Goal: Transaction & Acquisition: Purchase product/service

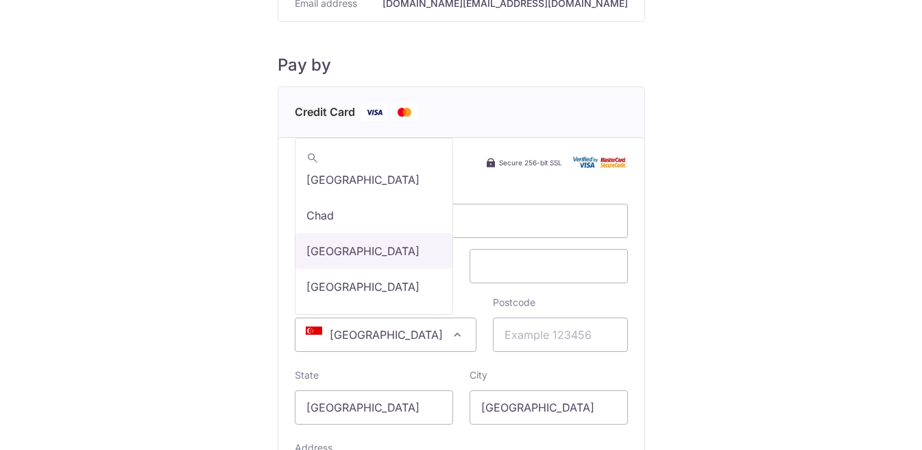
scroll to position [1618, 0]
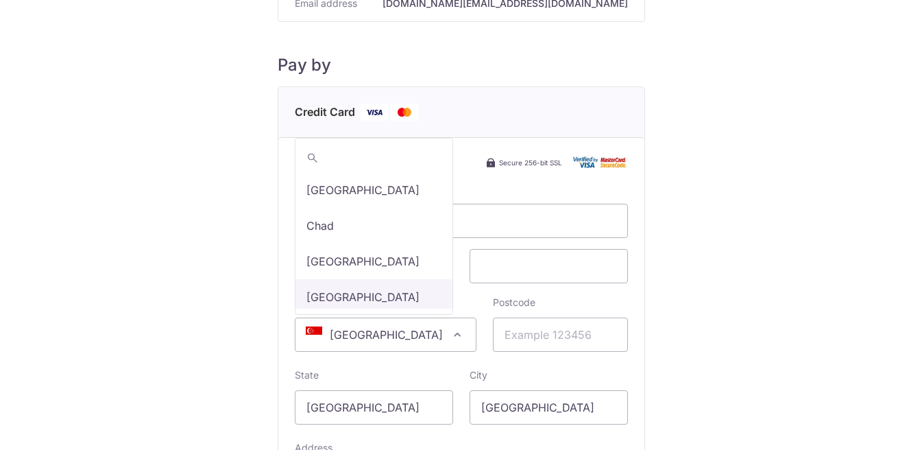
select select "48"
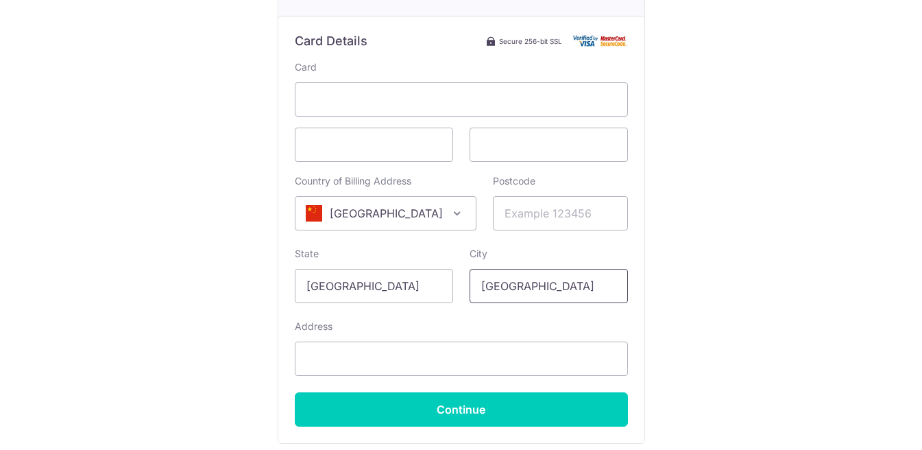
scroll to position [253, 0]
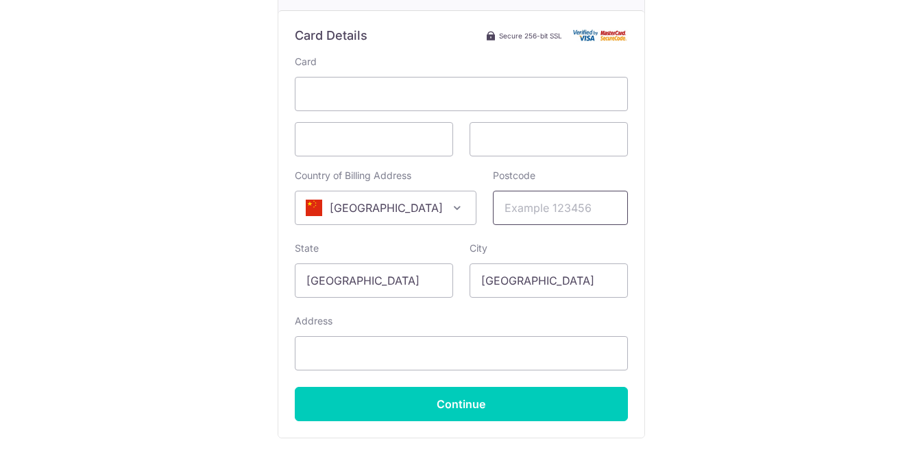
click at [547, 212] on input "Postcode" at bounding box center [560, 208] width 135 height 34
type input "226005"
click at [427, 283] on input "[GEOGRAPHIC_DATA]" at bounding box center [374, 280] width 158 height 34
drag, startPoint x: 396, startPoint y: 281, endPoint x: 270, endPoint y: 270, distance: 127.4
click at [276, 275] on div "Payment Details Payment Amount SGD 943.00 Payment Reference 344 Email address a…" at bounding box center [461, 131] width 857 height 724
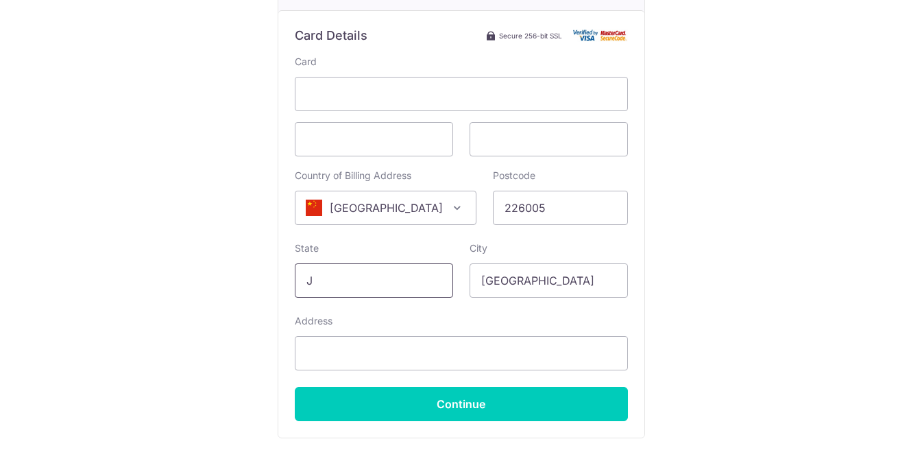
type input "Jiangsu"
type input "Unit 303, Bld 15, Run Street, MixC Shopping Center"
drag, startPoint x: 556, startPoint y: 283, endPoint x: 457, endPoint y: 271, distance: 99.5
click at [466, 271] on div "City Singapore" at bounding box center [549, 269] width 175 height 56
type input "Nantong"
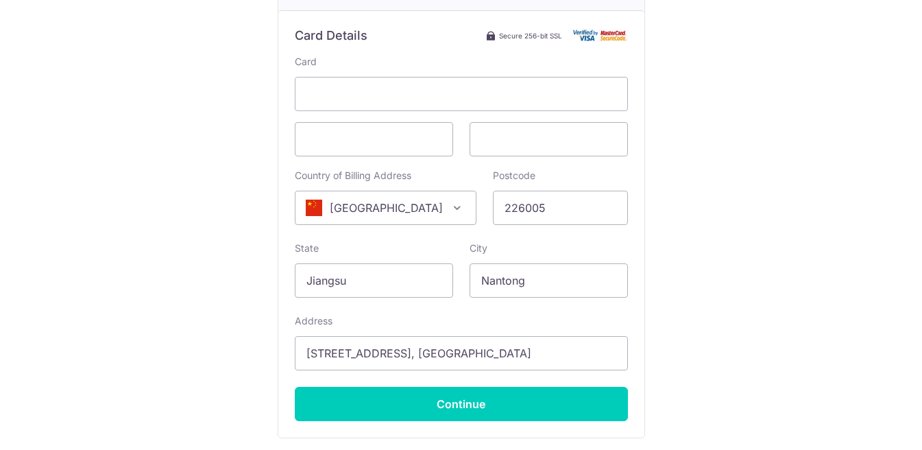
click at [714, 271] on div "Payment Details Payment Amount SGD 943.00 Payment Reference 344 Email address a…" at bounding box center [461, 131] width 857 height 724
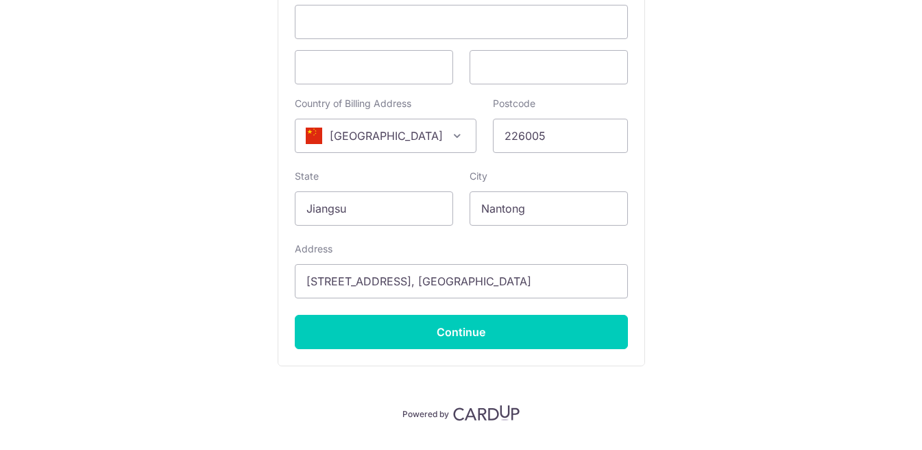
scroll to position [361, 0]
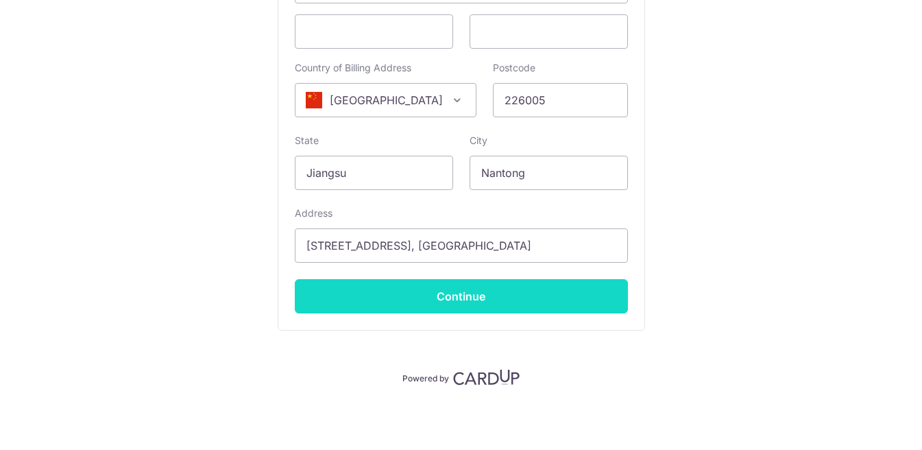
click at [471, 296] on input "Continue" at bounding box center [461, 296] width 333 height 34
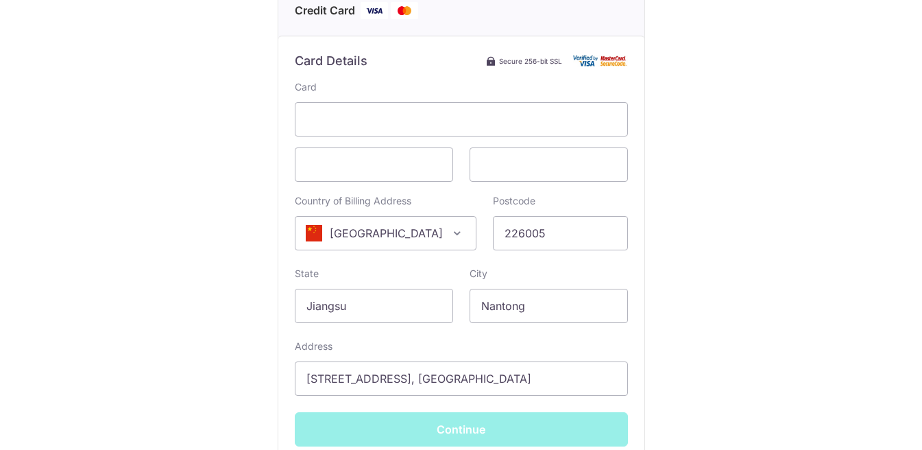
scroll to position [238, 0]
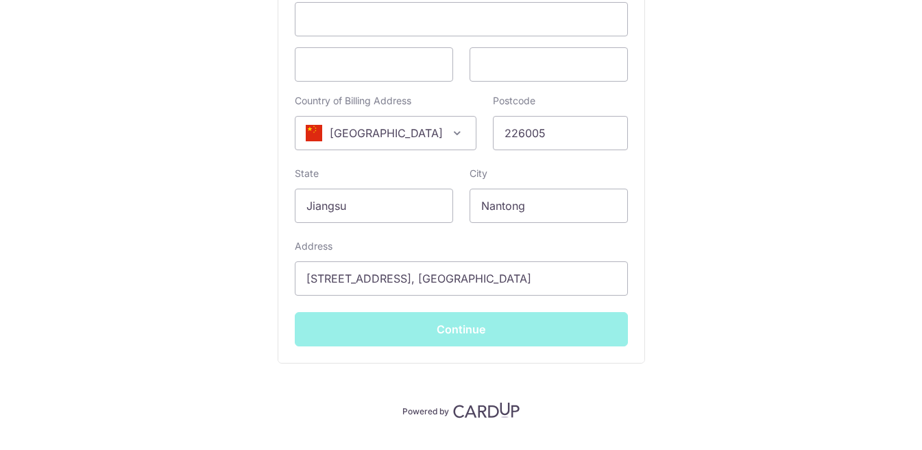
type input "**** 7764"
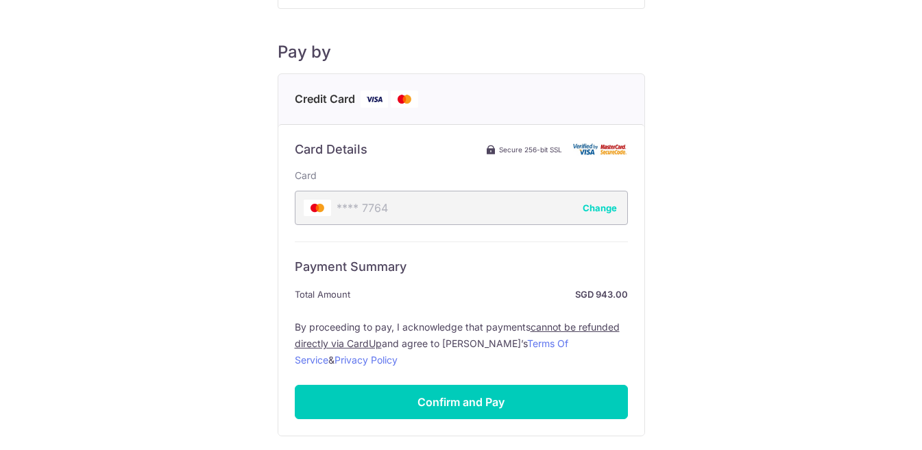
scroll to position [131, 0]
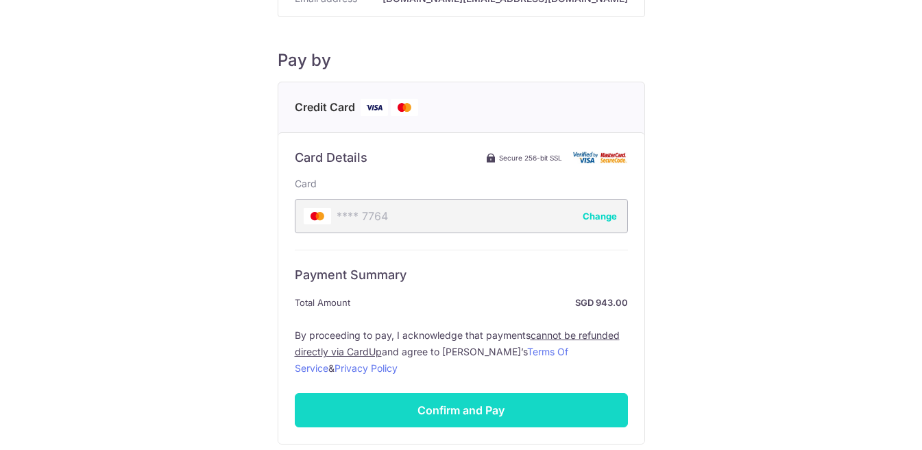
click at [485, 411] on input "Confirm and Pay" at bounding box center [461, 410] width 333 height 34
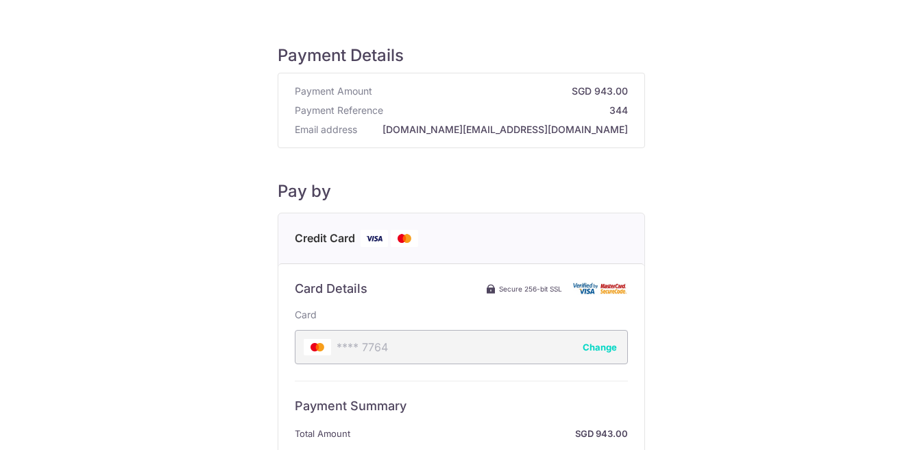
scroll to position [245, 0]
